Goal: Task Accomplishment & Management: Use online tool/utility

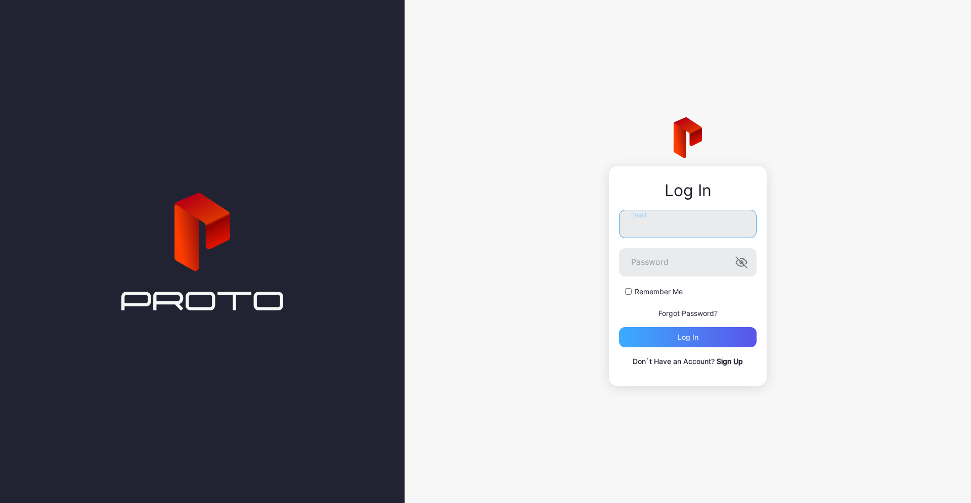
type input "**********"
click at [696, 338] on div "Log in" at bounding box center [687, 337] width 21 height 8
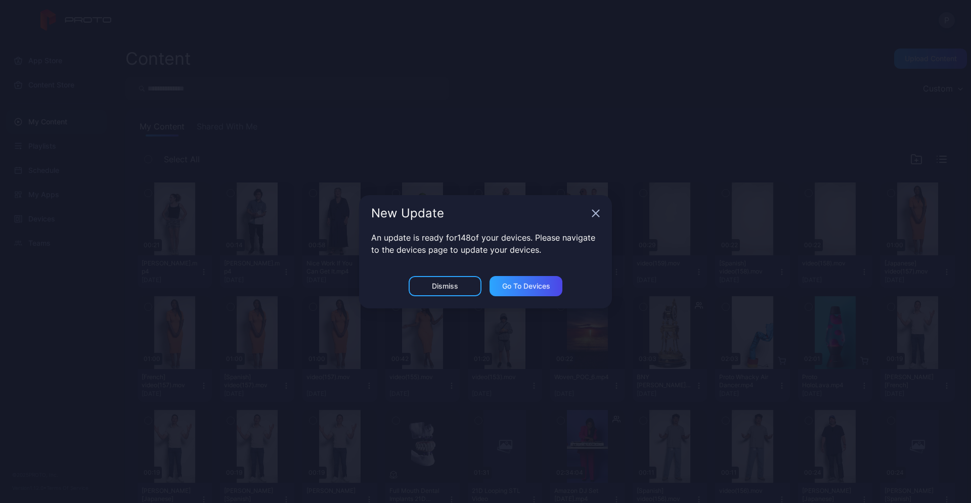
click at [597, 214] on icon "button" at bounding box center [596, 213] width 7 height 7
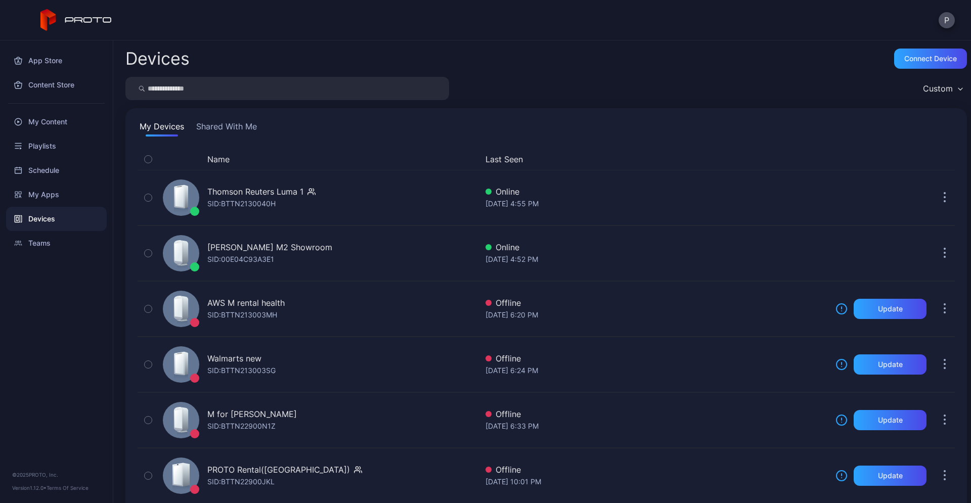
click at [242, 122] on button "Shared With Me" at bounding box center [226, 128] width 65 height 16
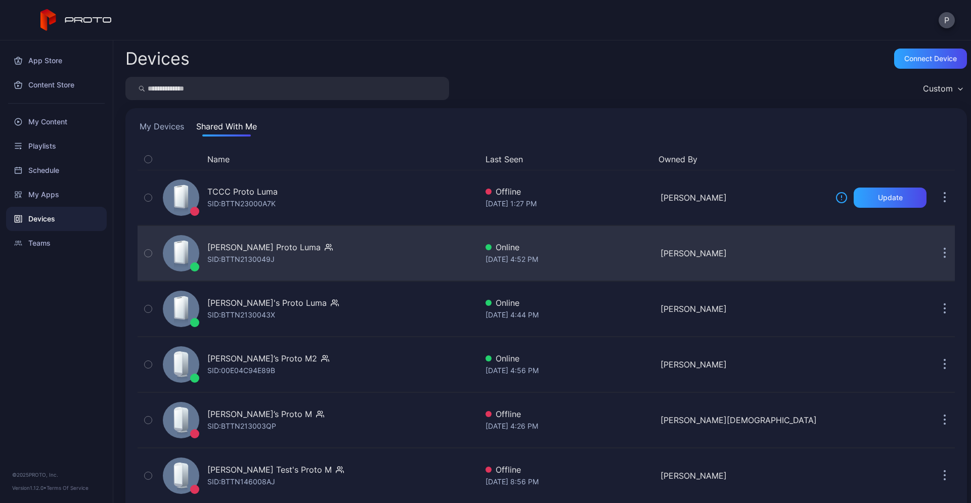
click at [305, 274] on div "Tucker Stovall's Proto Luma SID: BTTN2130049J" at bounding box center [318, 253] width 319 height 51
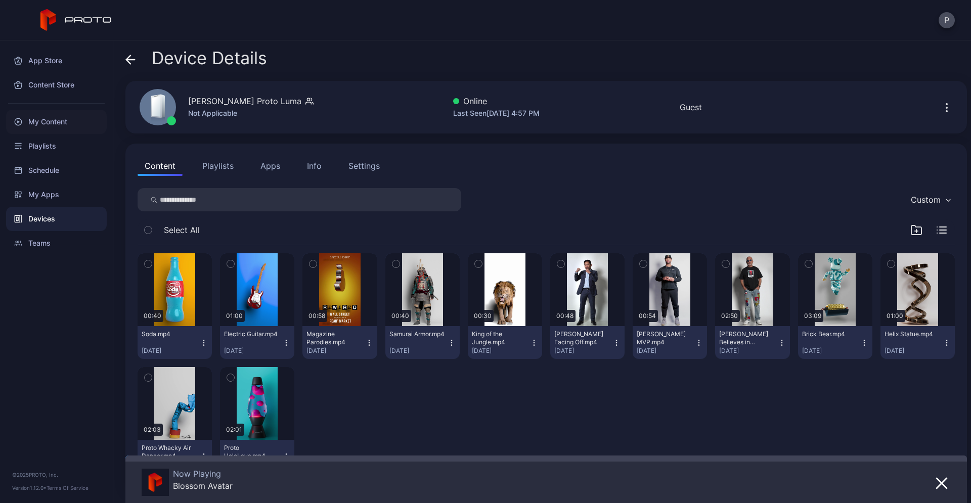
click at [63, 124] on div "My Content" at bounding box center [56, 122] width 101 height 24
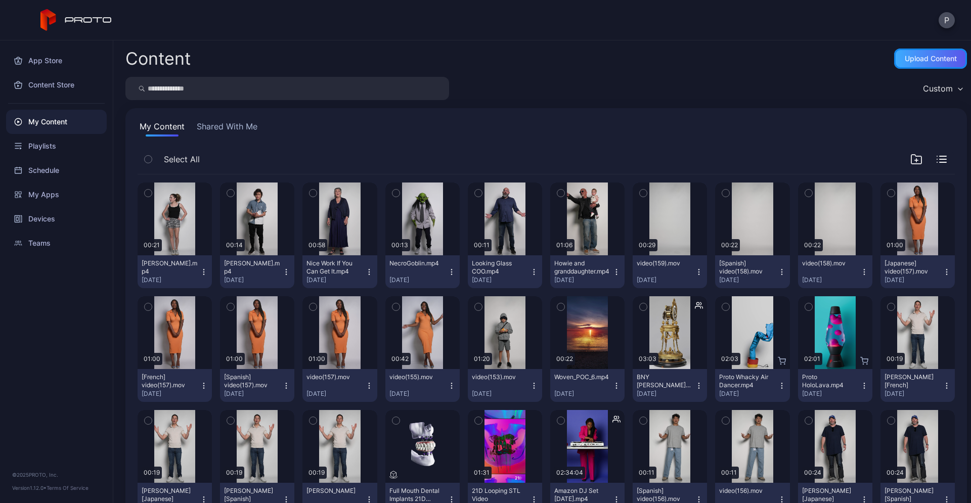
click at [894, 53] on div "Upload Content" at bounding box center [930, 59] width 73 height 20
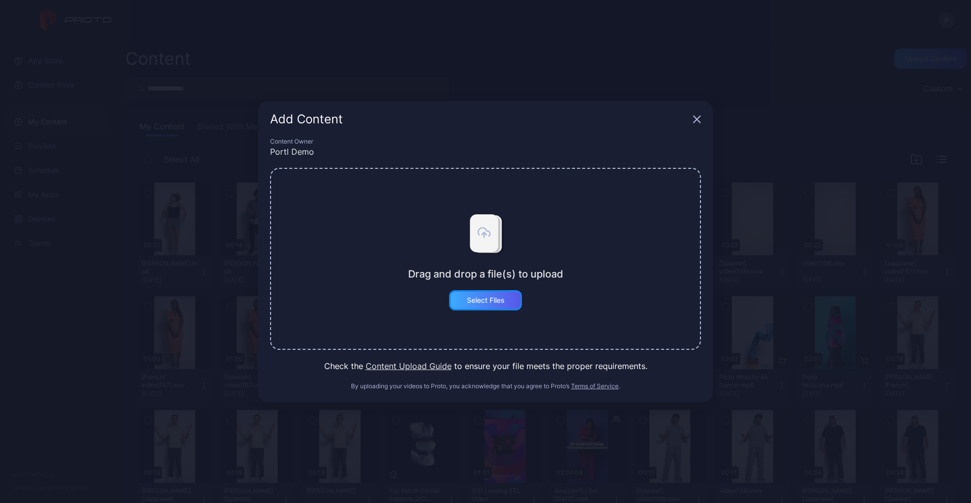
click at [486, 307] on div "Select Files" at bounding box center [485, 300] width 73 height 20
click at [474, 290] on button "Select Files" at bounding box center [485, 300] width 73 height 20
click at [698, 113] on div "Add Content" at bounding box center [485, 119] width 455 height 36
click at [696, 116] on icon "button" at bounding box center [697, 119] width 8 height 8
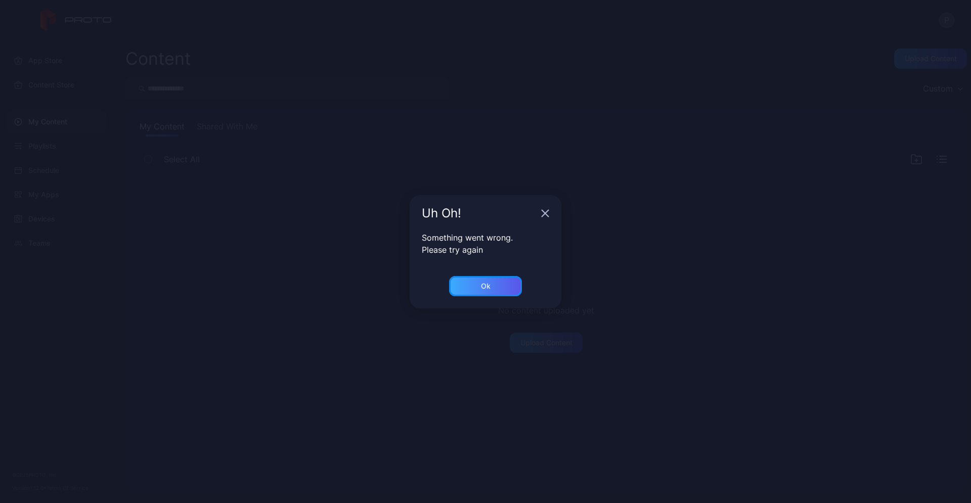
click at [498, 284] on div "Ok" at bounding box center [485, 286] width 73 height 20
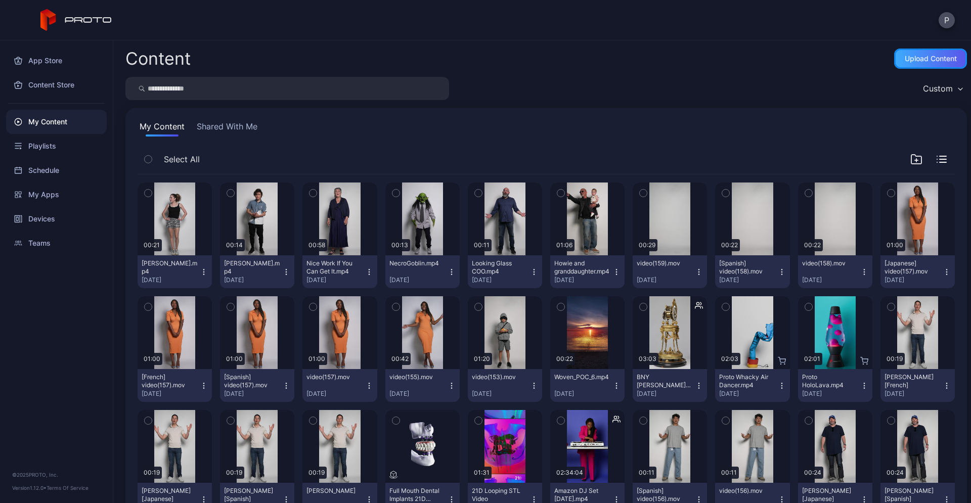
click at [904, 59] on div "Upload Content" at bounding box center [930, 59] width 52 height 8
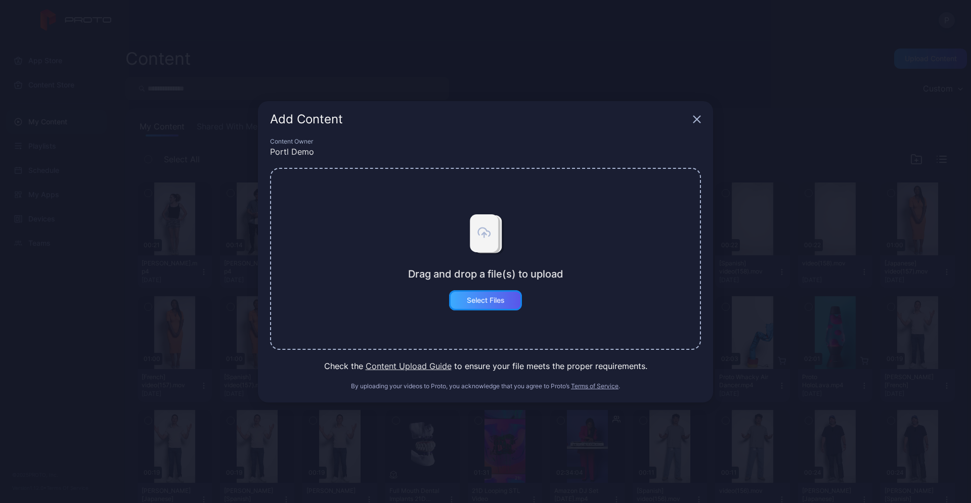
click at [489, 298] on div "Select Files" at bounding box center [486, 300] width 38 height 8
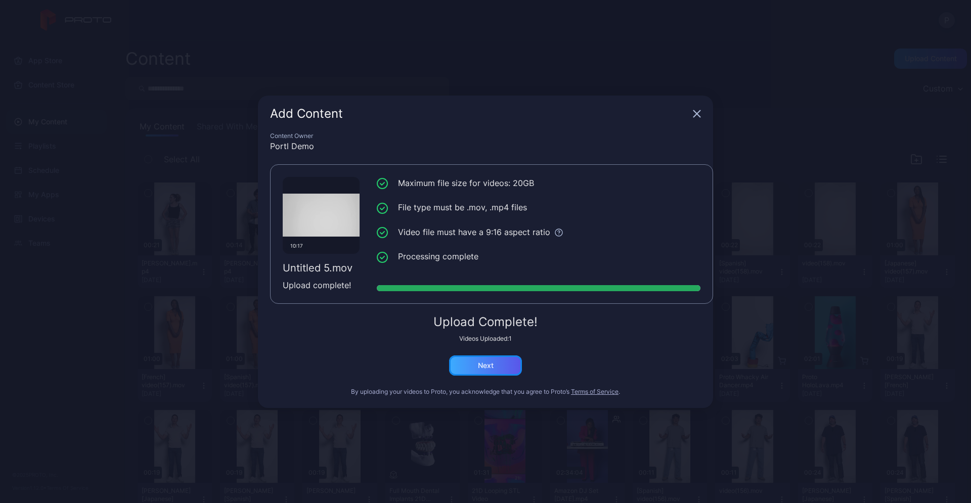
click at [486, 365] on div "Next" at bounding box center [486, 365] width 16 height 8
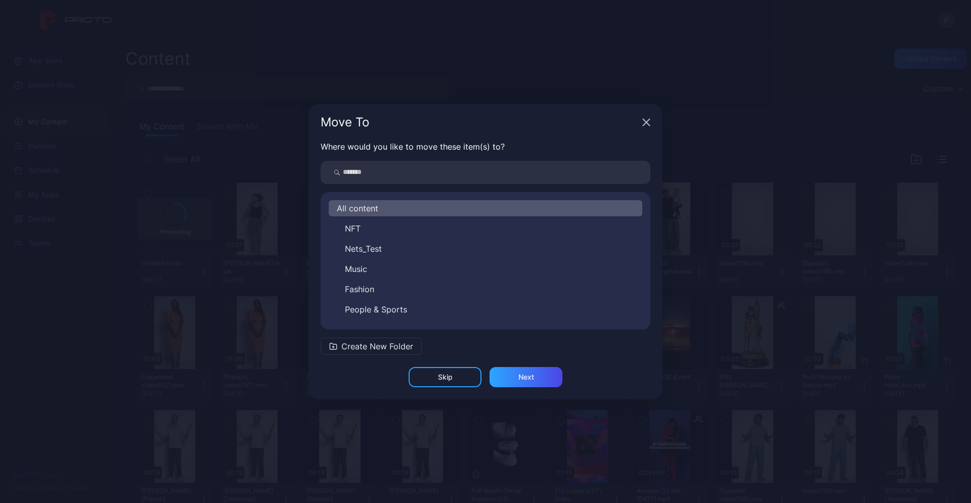
click at [648, 121] on icon "button" at bounding box center [646, 122] width 7 height 7
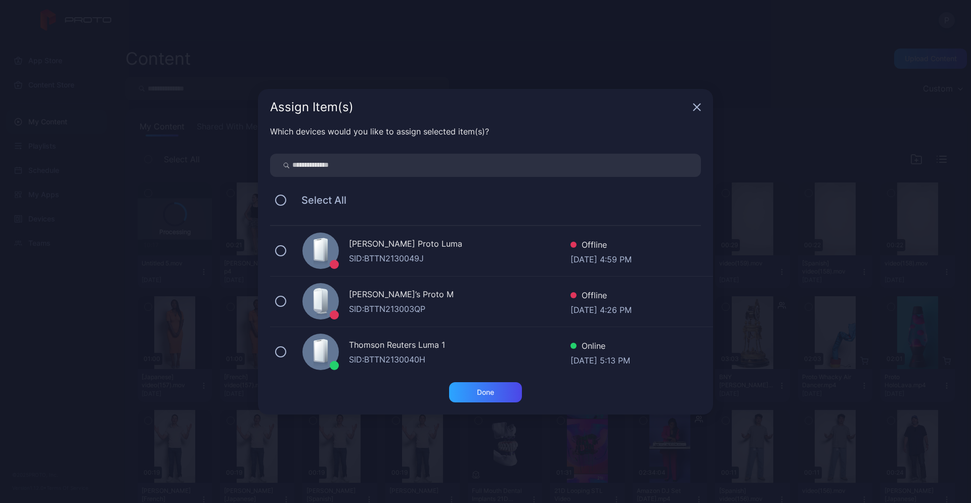
click at [696, 109] on icon "button" at bounding box center [697, 107] width 8 height 8
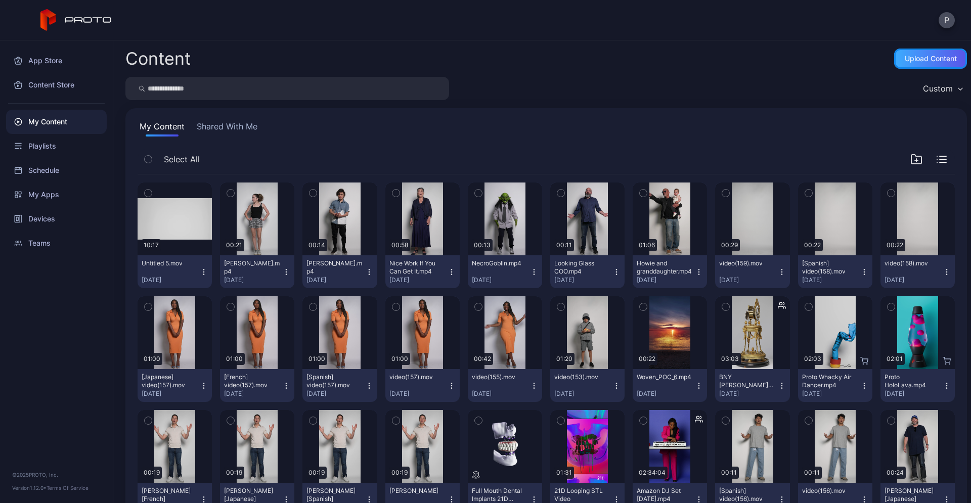
click at [932, 63] on div "Upload Content" at bounding box center [930, 59] width 73 height 20
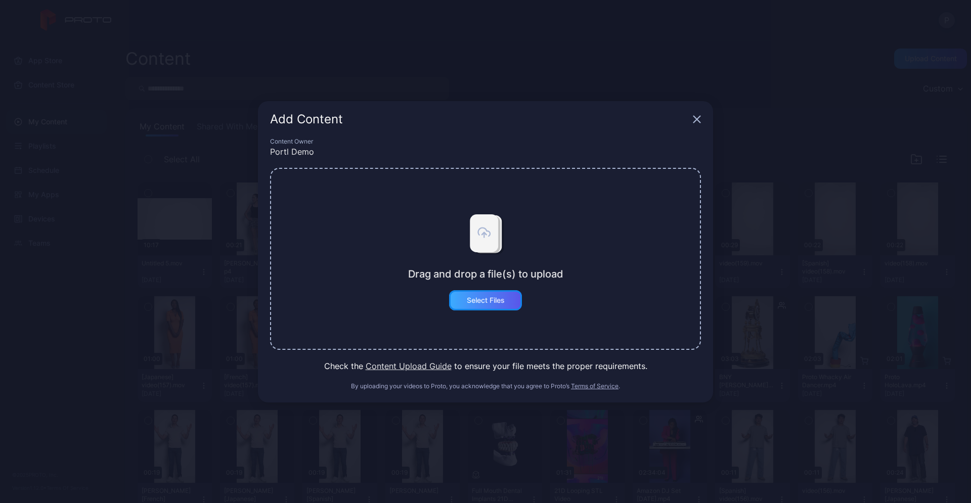
click at [487, 303] on div "Select Files" at bounding box center [486, 300] width 38 height 8
click at [502, 296] on div "Select Files" at bounding box center [486, 300] width 38 height 8
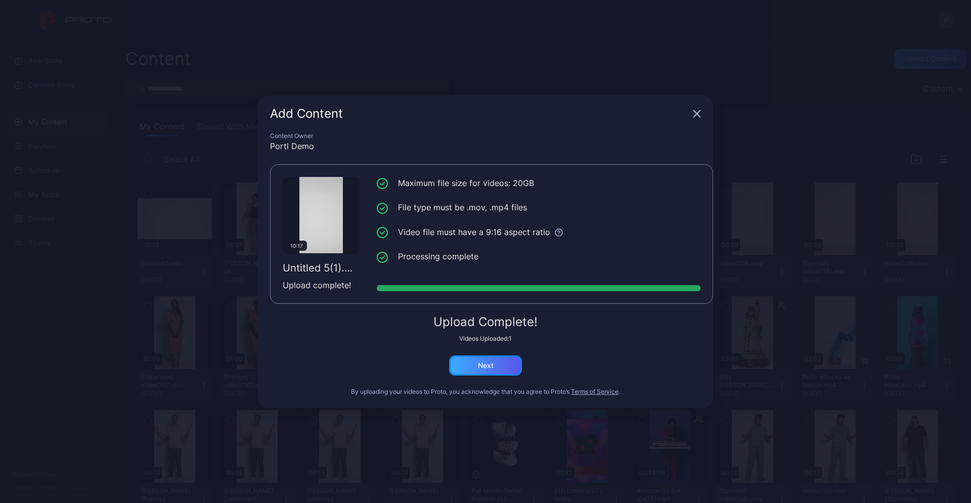
click at [494, 368] on div "Next" at bounding box center [485, 365] width 73 height 20
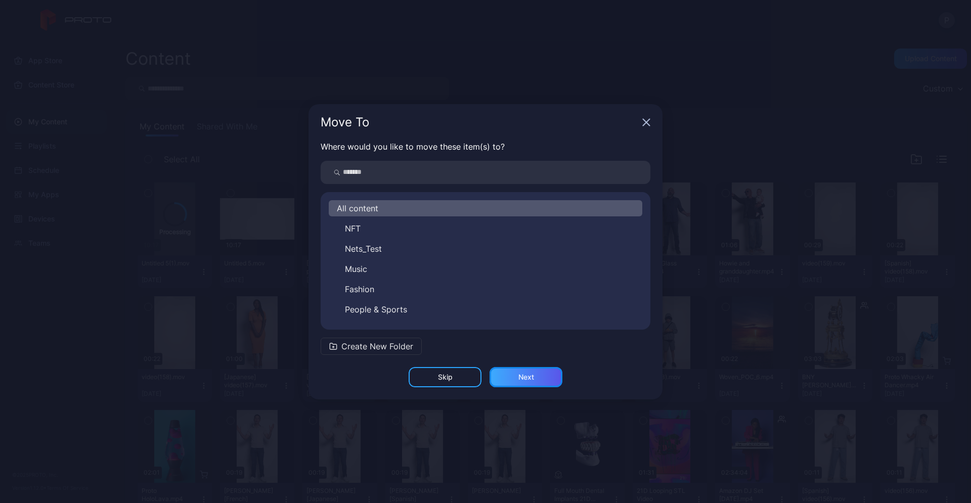
click at [527, 378] on div "Next" at bounding box center [526, 377] width 16 height 8
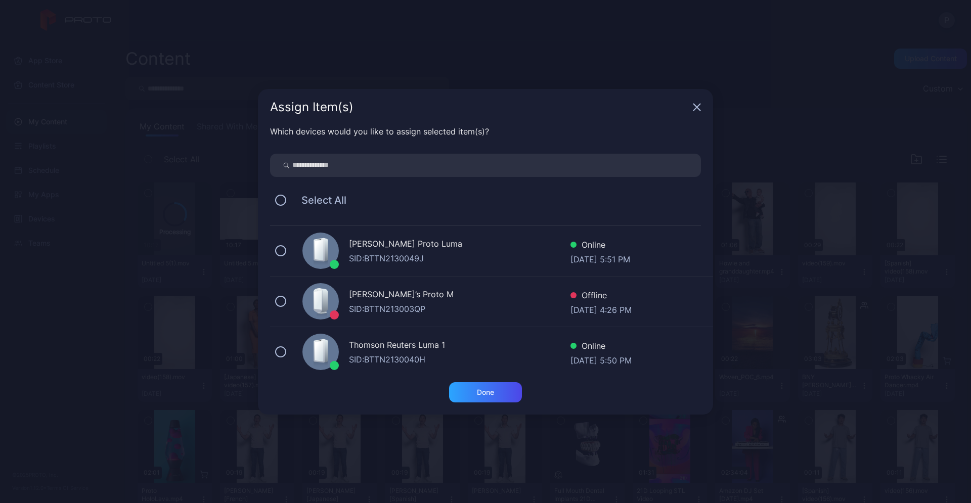
click at [699, 109] on icon "button" at bounding box center [697, 107] width 7 height 7
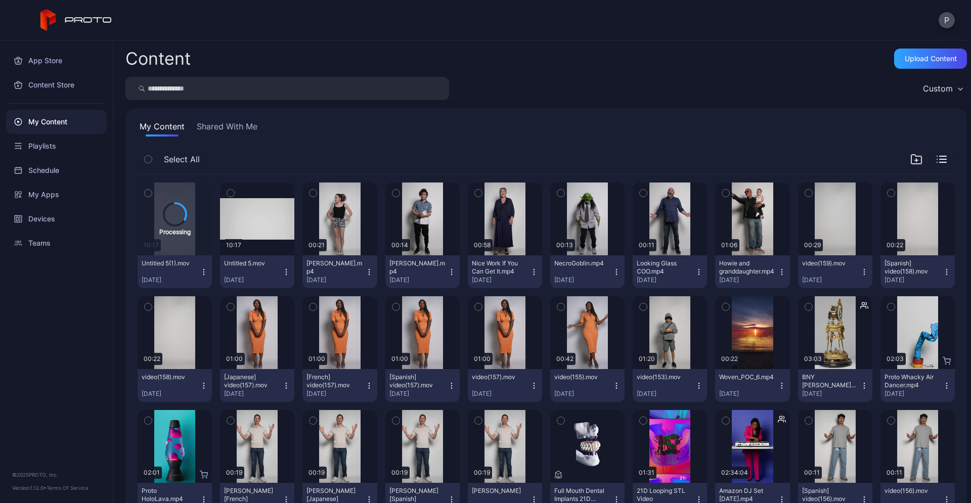
click at [201, 270] on icon "button" at bounding box center [204, 272] width 8 height 8
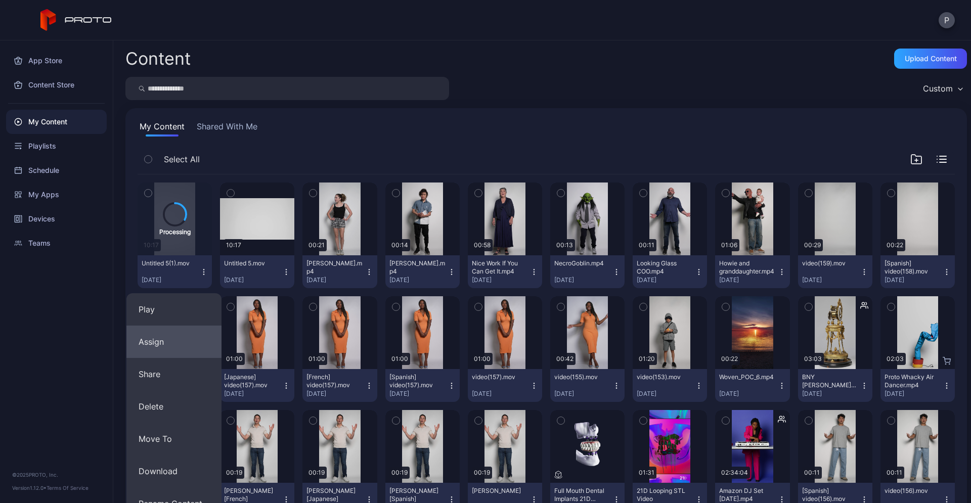
click at [203, 338] on button "Assign" at bounding box center [173, 342] width 95 height 32
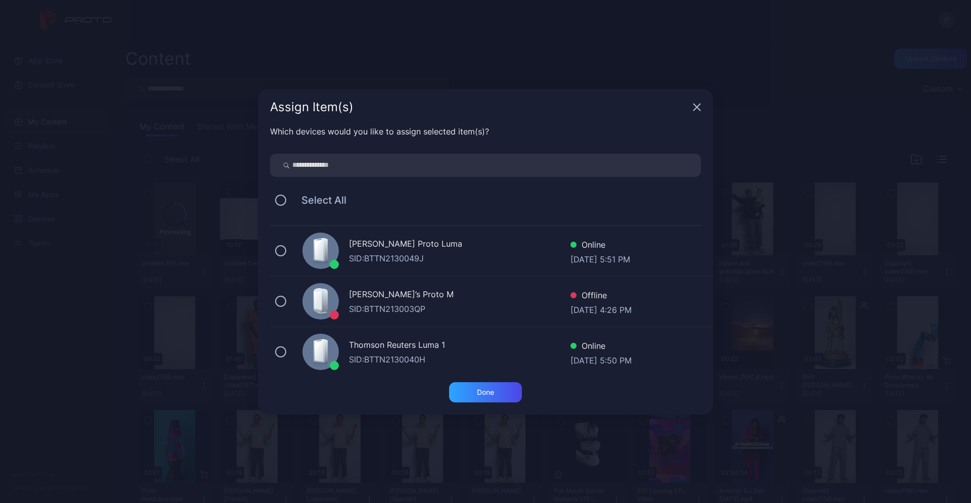
click at [697, 109] on icon "button" at bounding box center [697, 107] width 8 height 8
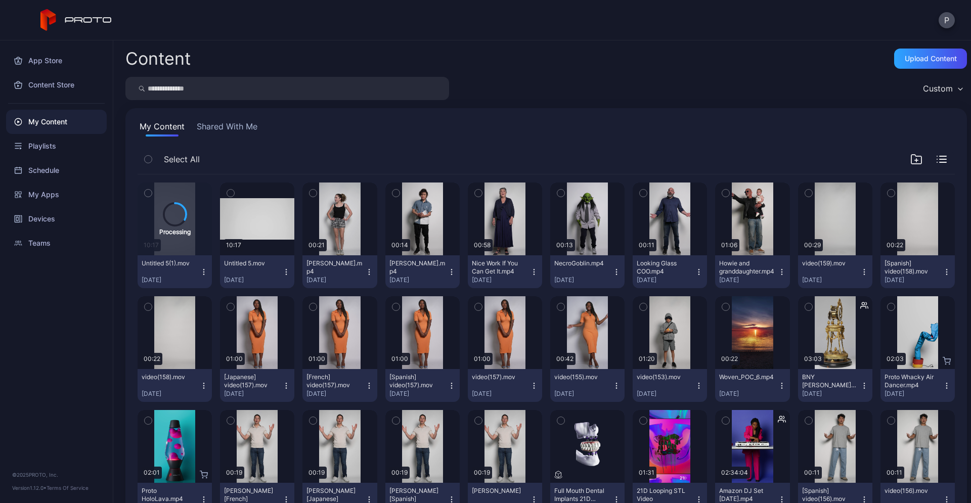
click at [203, 274] on icon "button" at bounding box center [204, 272] width 8 height 8
click at [202, 274] on icon "button" at bounding box center [204, 272] width 8 height 8
click at [286, 272] on icon "button" at bounding box center [286, 272] width 8 height 8
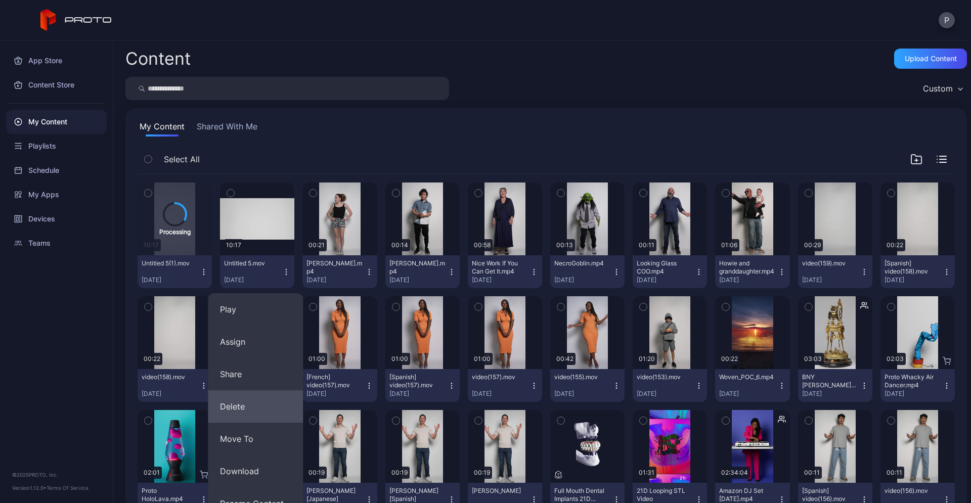
click at [248, 410] on button "Delete" at bounding box center [255, 406] width 95 height 32
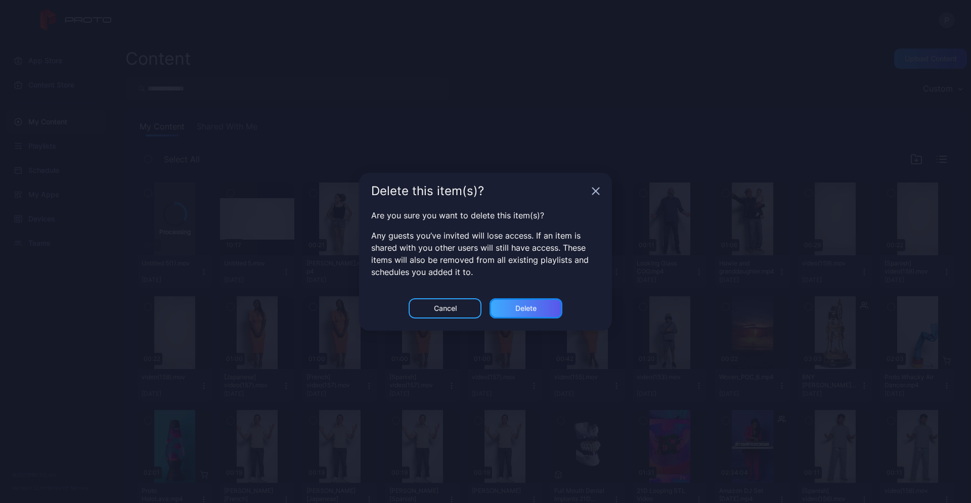
click at [527, 314] on div "Delete" at bounding box center [525, 308] width 73 height 20
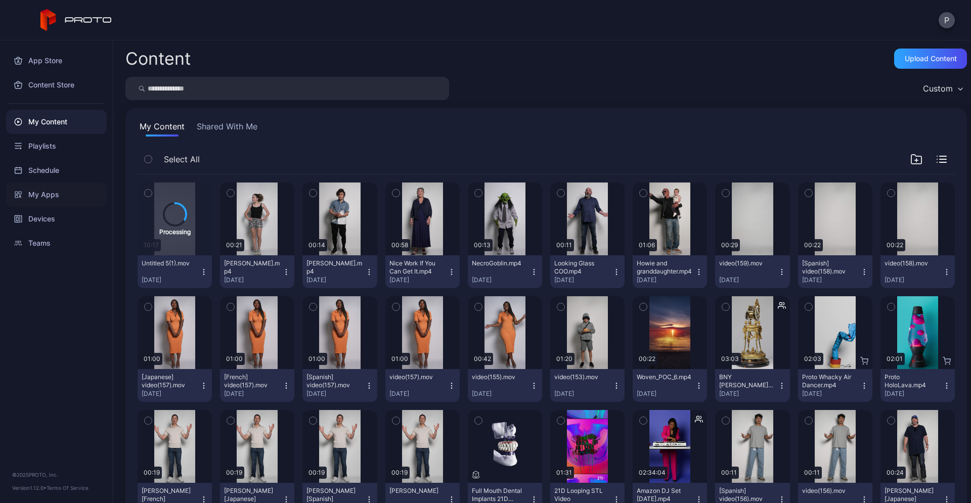
click at [31, 188] on div "My Apps" at bounding box center [56, 195] width 101 height 24
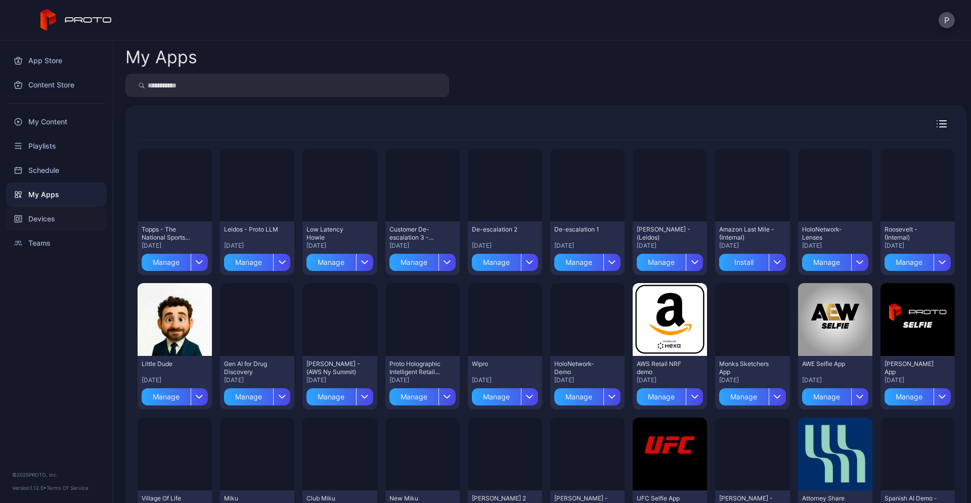
click at [57, 214] on div "Devices" at bounding box center [56, 219] width 101 height 24
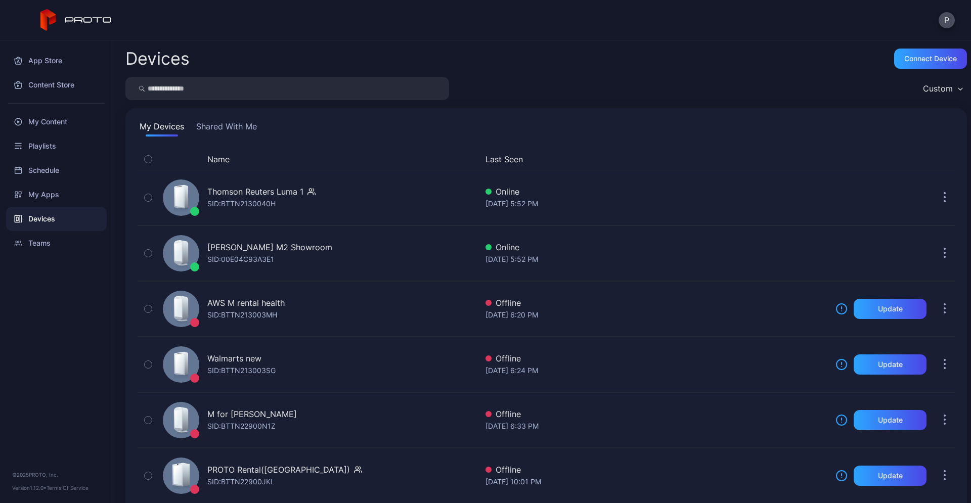
click at [206, 94] on input "search" at bounding box center [287, 88] width 324 height 23
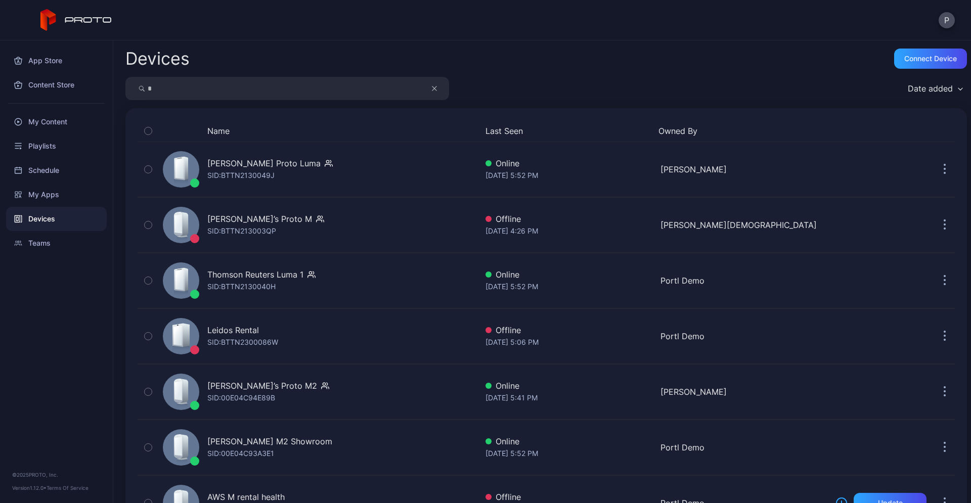
click at [924, 85] on div "Date added" at bounding box center [929, 88] width 45 height 10
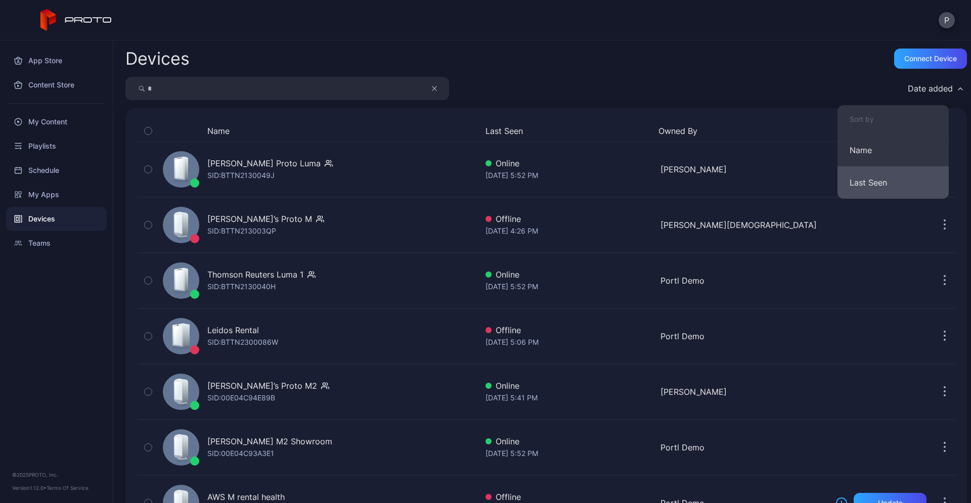
click at [869, 177] on button "Last Seen" at bounding box center [892, 182] width 111 height 32
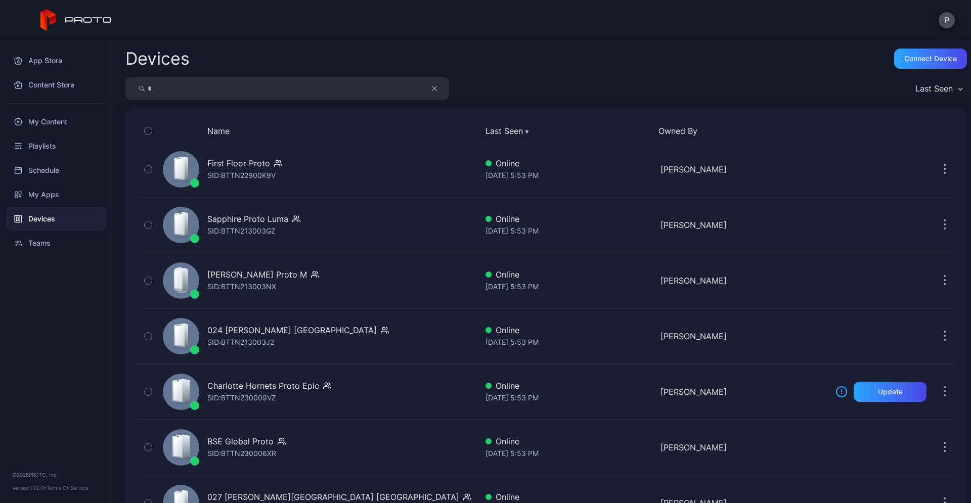
click at [269, 96] on input "*" at bounding box center [287, 88] width 324 height 23
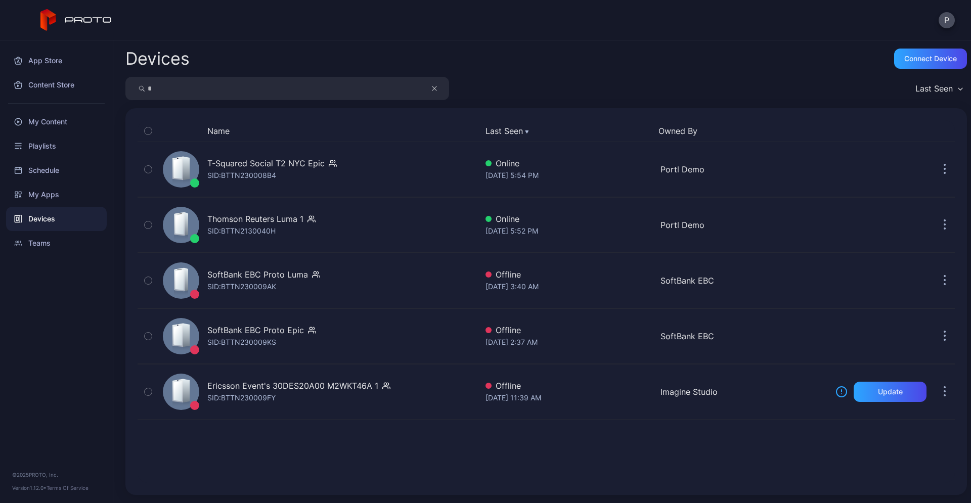
type input "*"
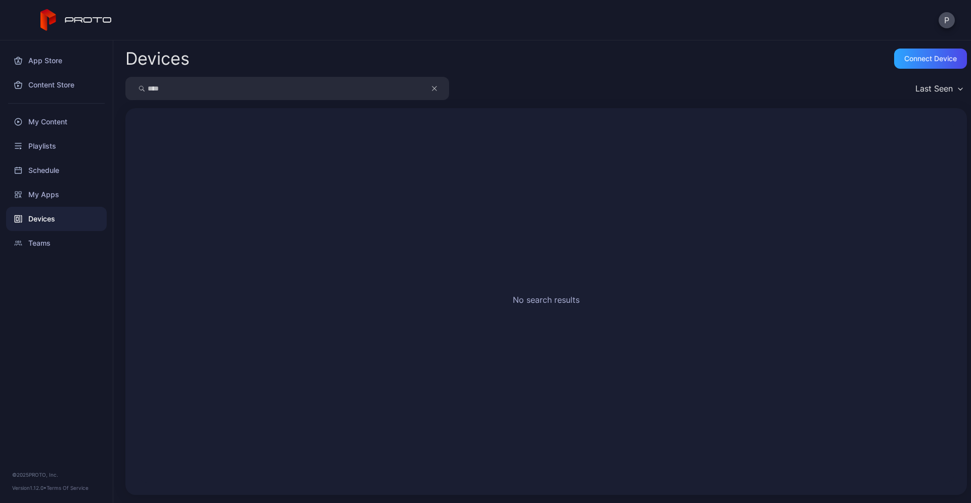
type input "****"
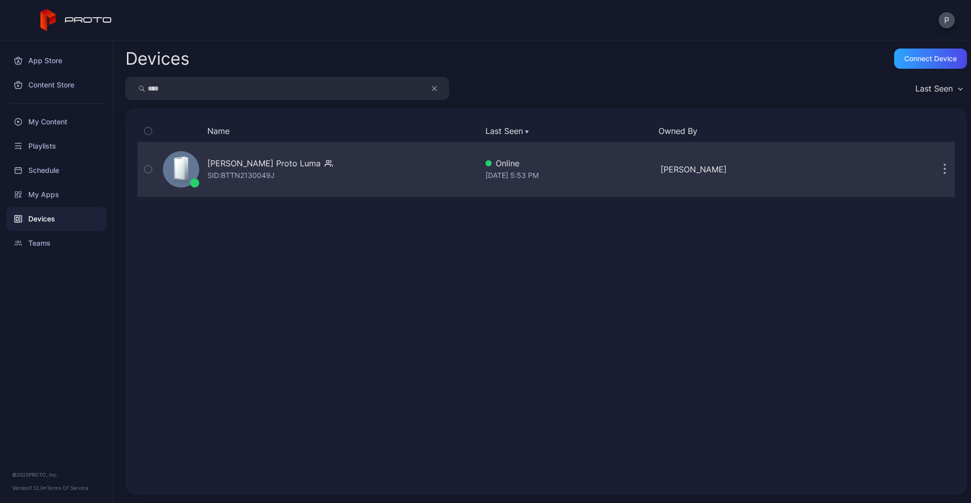
click at [251, 180] on div "SID: BTTN2130049J" at bounding box center [240, 175] width 67 height 12
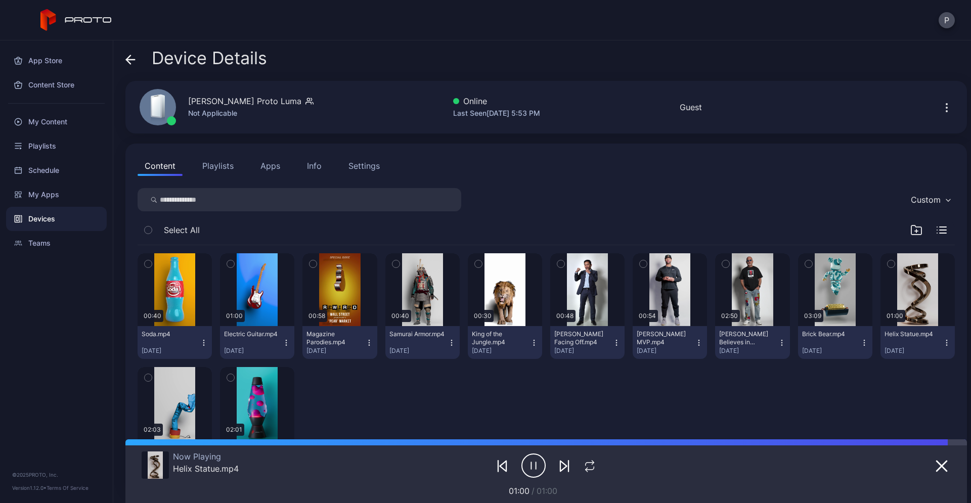
click at [269, 169] on button "Apps" at bounding box center [270, 166] width 34 height 20
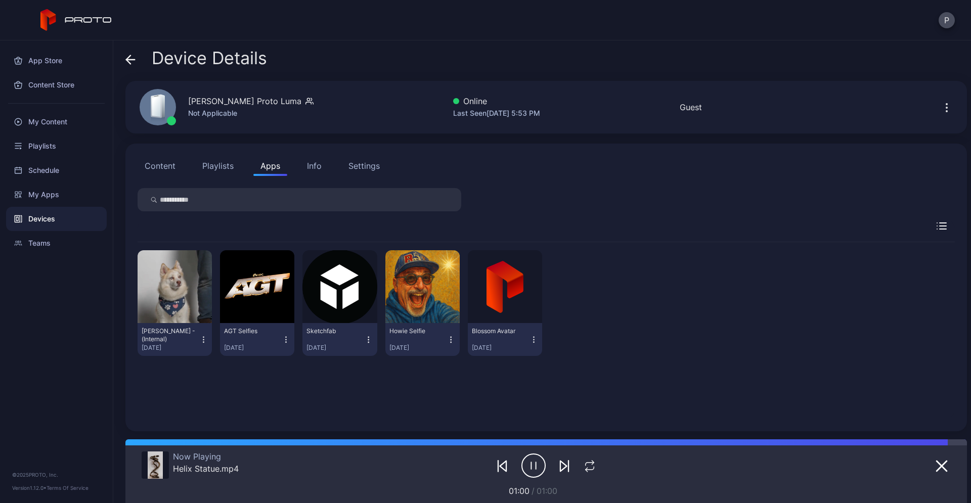
click at [282, 336] on icon "button" at bounding box center [286, 340] width 9 height 10
click at [270, 372] on button "Uninstall" at bounding box center [255, 373] width 86 height 32
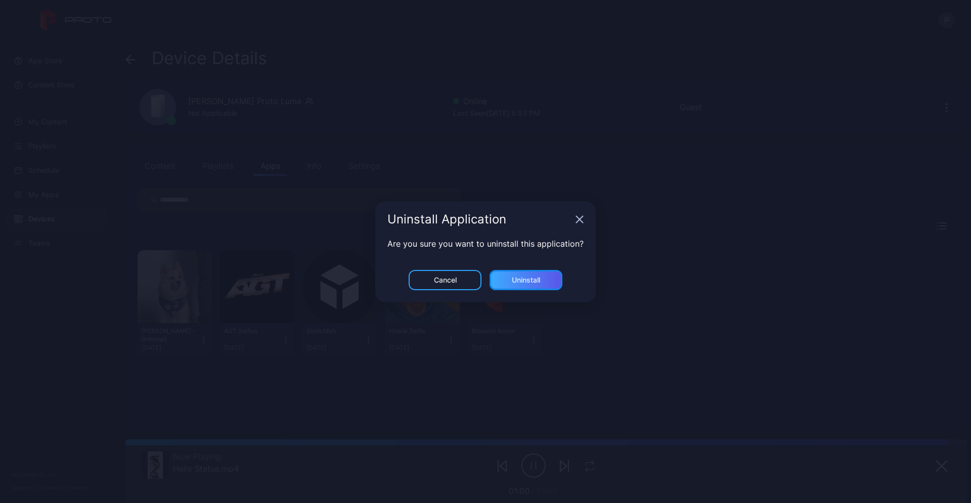
click at [516, 280] on div "Uninstall" at bounding box center [526, 280] width 28 height 8
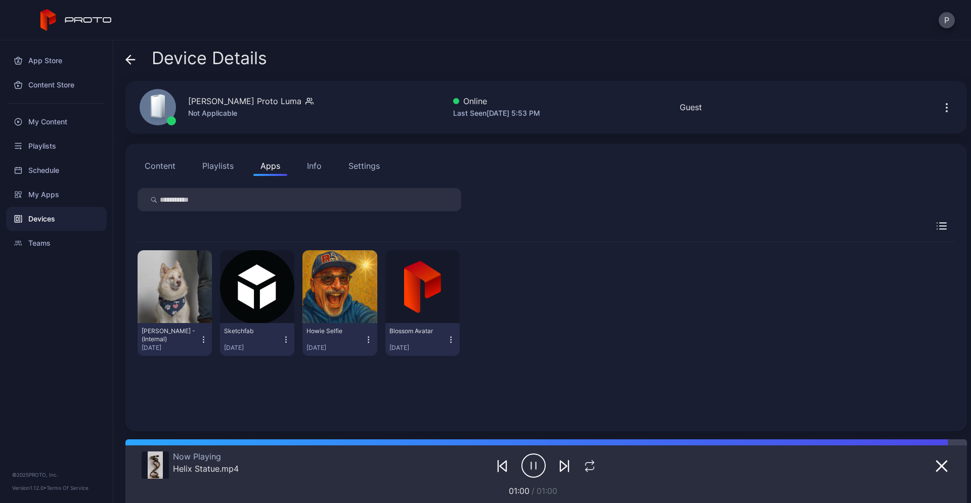
click at [368, 337] on icon "button" at bounding box center [368, 340] width 9 height 10
click at [333, 373] on button "Uninstall" at bounding box center [337, 373] width 86 height 32
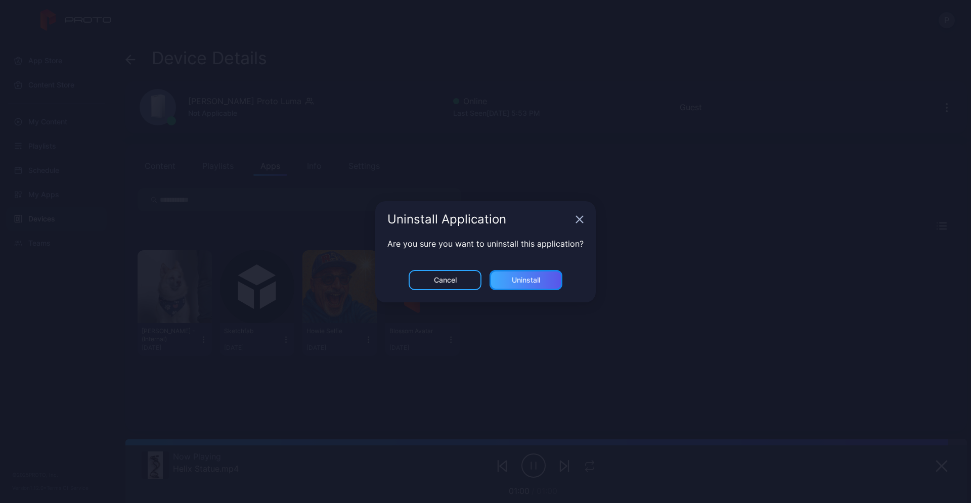
click at [524, 278] on div "Uninstall" at bounding box center [526, 280] width 28 height 8
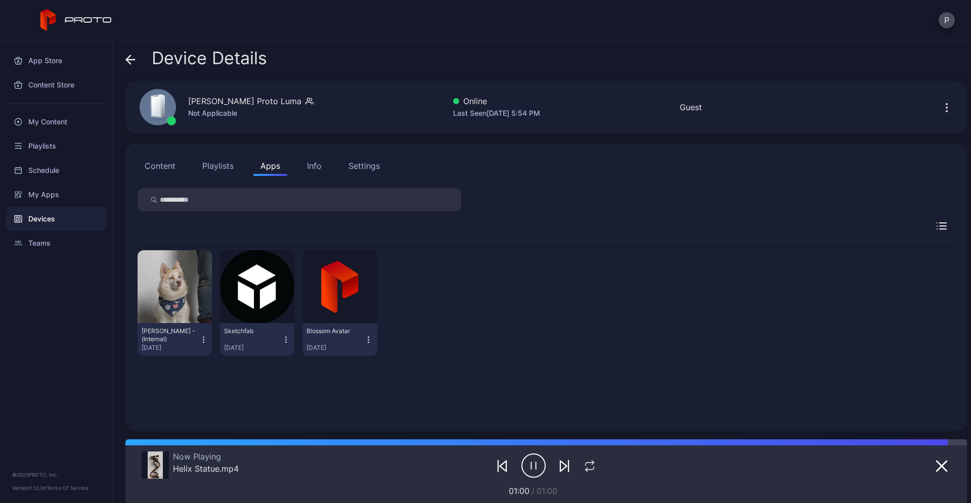
click at [201, 339] on icon "button" at bounding box center [203, 340] width 9 height 10
click at [180, 370] on button "Uninstall" at bounding box center [174, 373] width 86 height 32
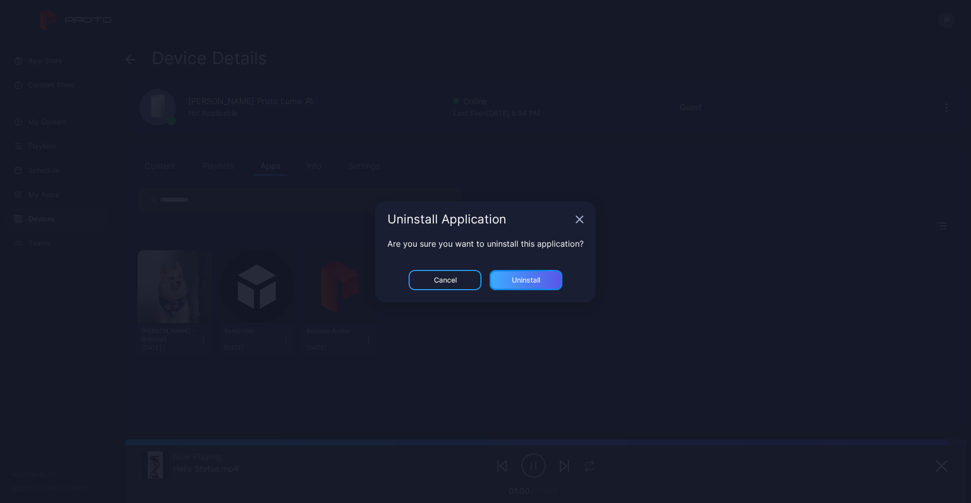
click at [521, 280] on div "Uninstall" at bounding box center [526, 280] width 28 height 8
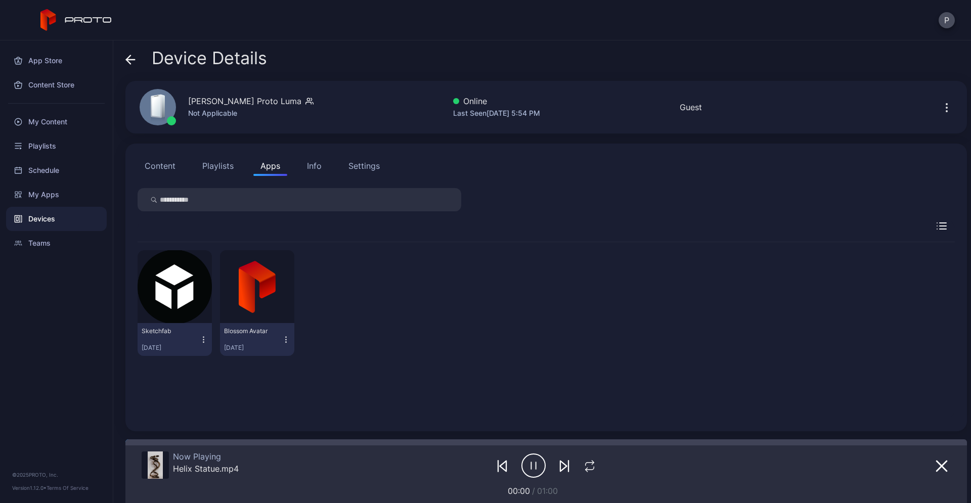
click at [155, 163] on button "Content" at bounding box center [160, 166] width 45 height 20
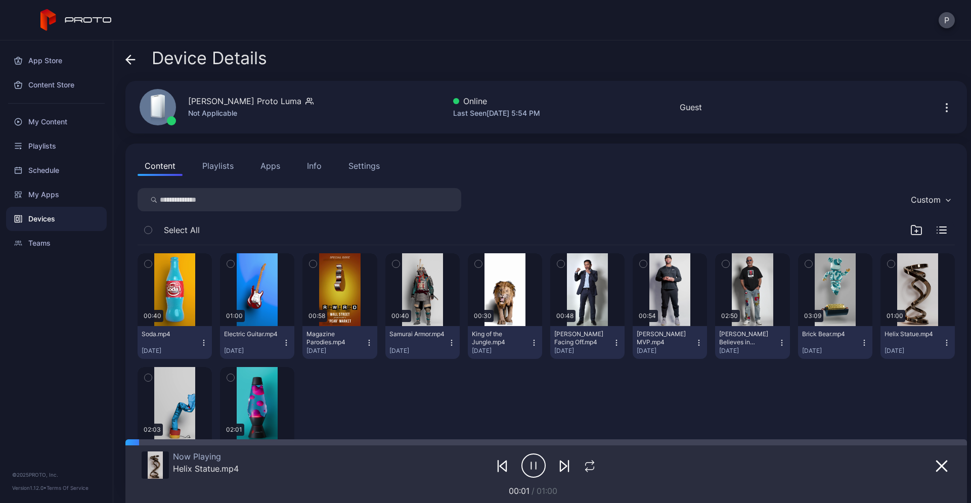
click at [155, 163] on button "Content" at bounding box center [160, 166] width 45 height 20
click at [50, 113] on div "My Content" at bounding box center [56, 122] width 101 height 24
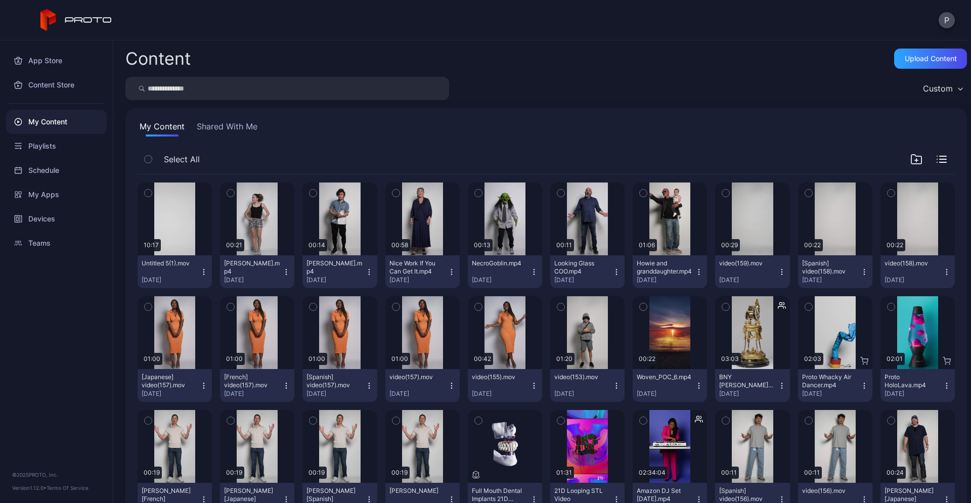
click at [205, 271] on icon "button" at bounding box center [204, 272] width 8 height 8
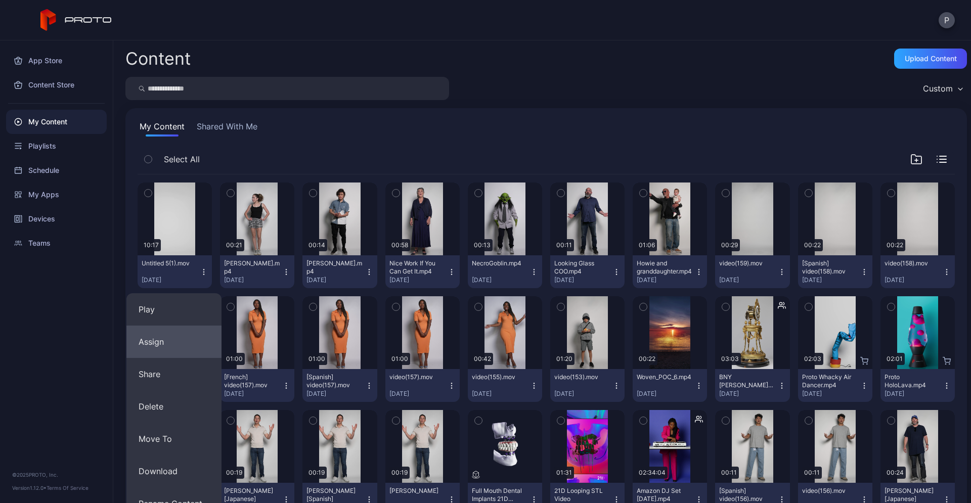
click at [186, 341] on button "Assign" at bounding box center [173, 342] width 95 height 32
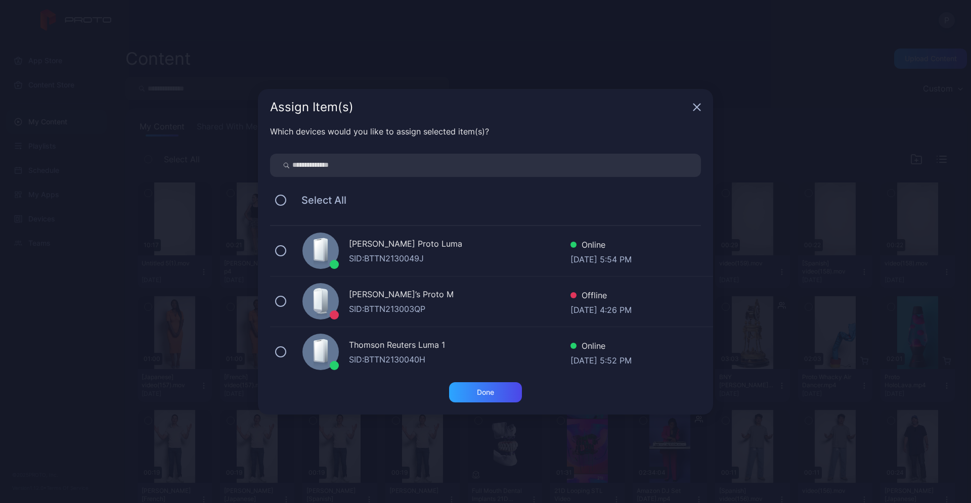
click at [286, 253] on div "[PERSON_NAME] Proto [PERSON_NAME]: BTTN2130049J Online [DATE] 5:54 PM" at bounding box center [491, 251] width 443 height 51
click at [484, 385] on div "Done" at bounding box center [485, 392] width 73 height 20
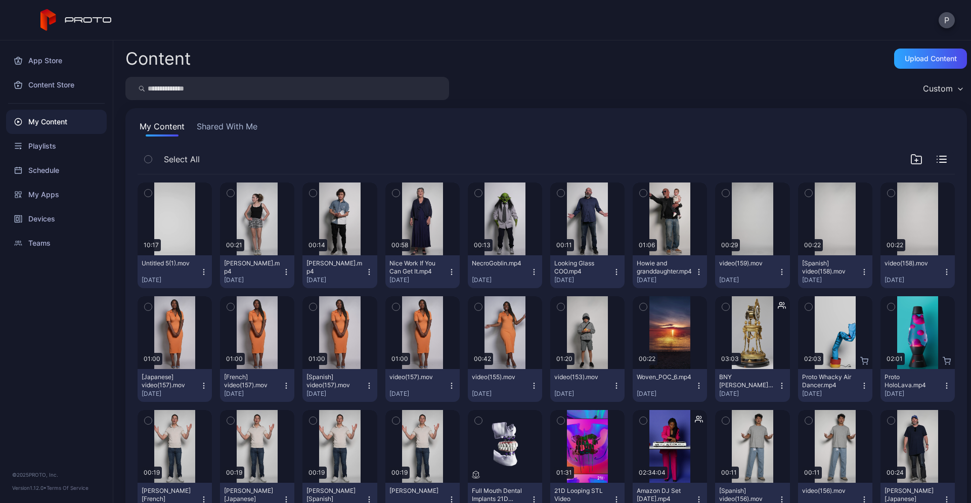
click at [207, 268] on button "Untitled 5(1).mov [DATE]" at bounding box center [175, 271] width 74 height 33
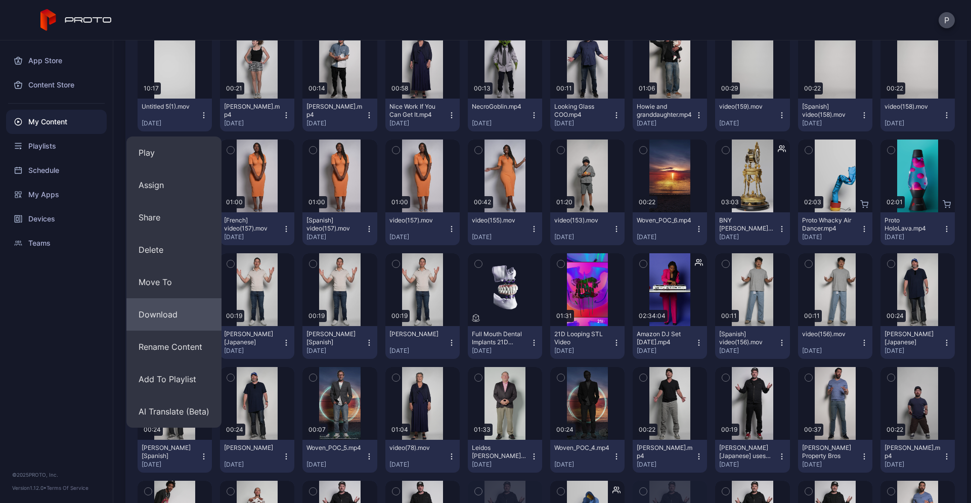
scroll to position [162, 0]
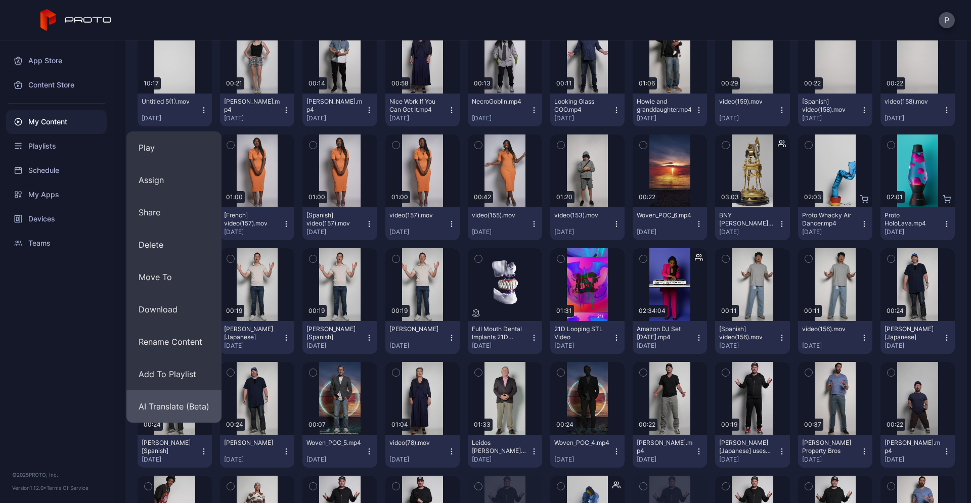
click at [184, 412] on button "AI Translate (Beta)" at bounding box center [173, 406] width 95 height 32
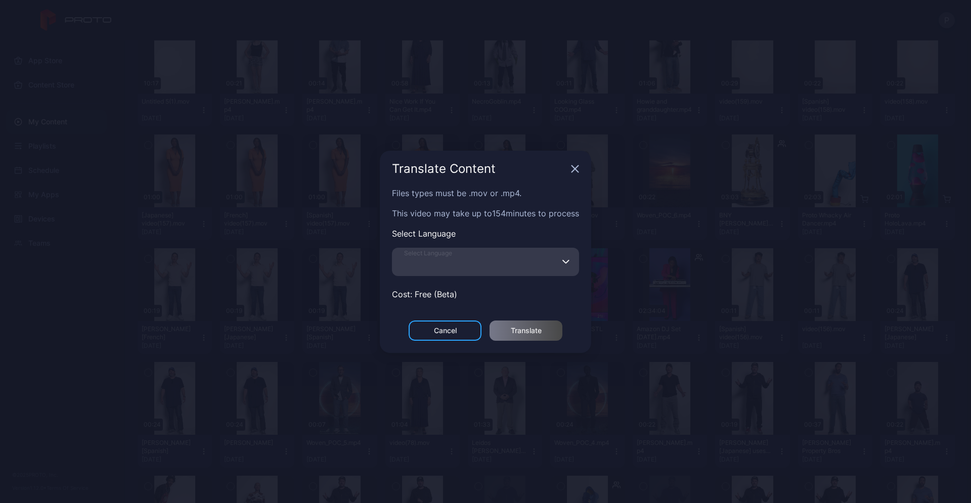
click at [525, 263] on input "Select Language" at bounding box center [485, 262] width 187 height 28
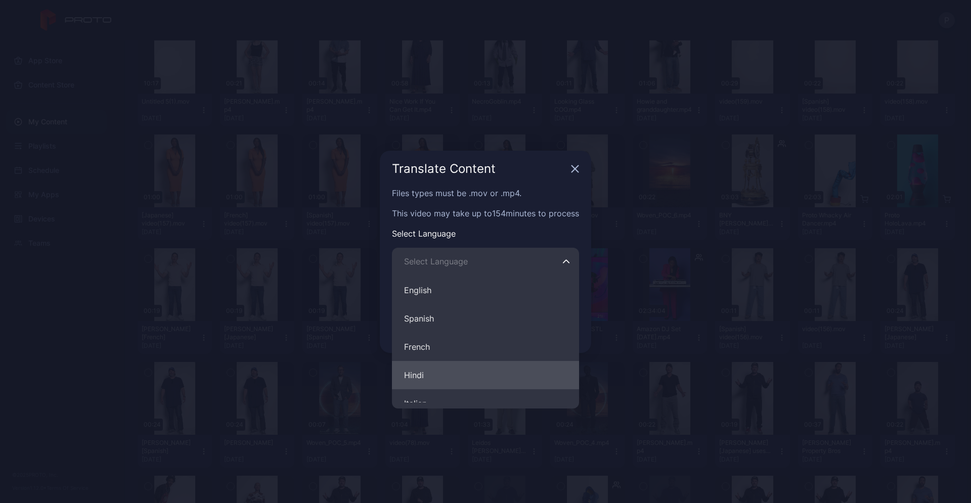
click at [460, 374] on button "Hindi" at bounding box center [485, 375] width 187 height 28
type input "*****"
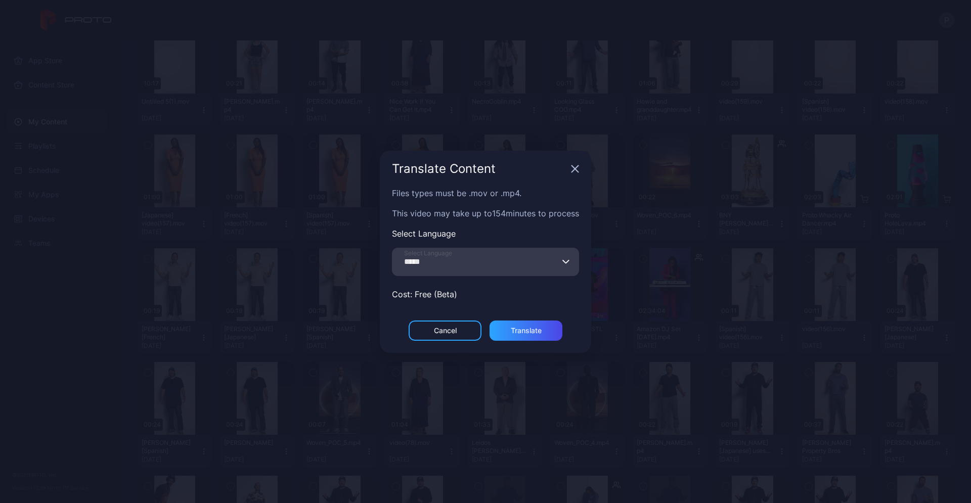
click at [525, 275] on input "*****" at bounding box center [485, 262] width 187 height 28
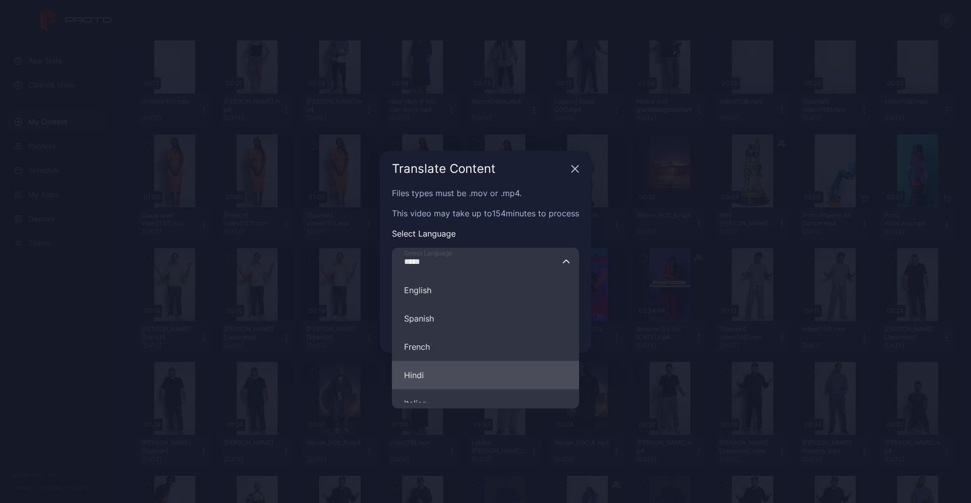
click at [482, 378] on button "Hindi" at bounding box center [485, 375] width 187 height 28
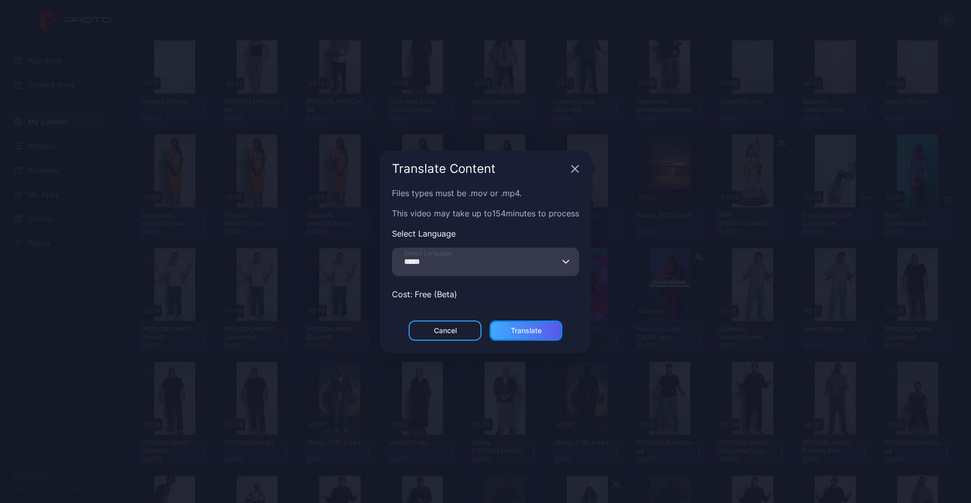
click at [535, 337] on div "Translate" at bounding box center [525, 331] width 73 height 20
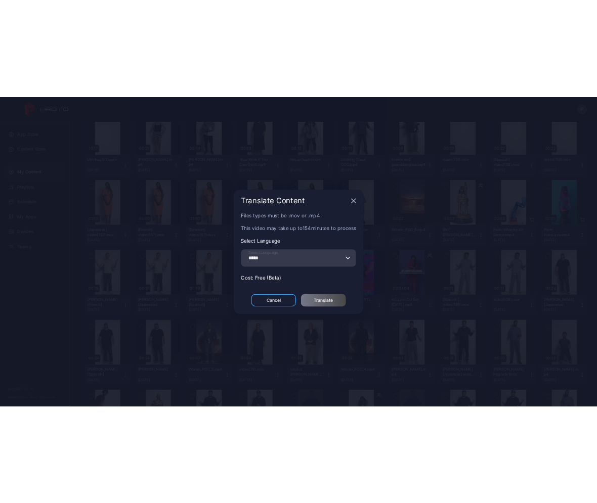
scroll to position [0, 0]
